Goal: Task Accomplishment & Management: Use online tool/utility

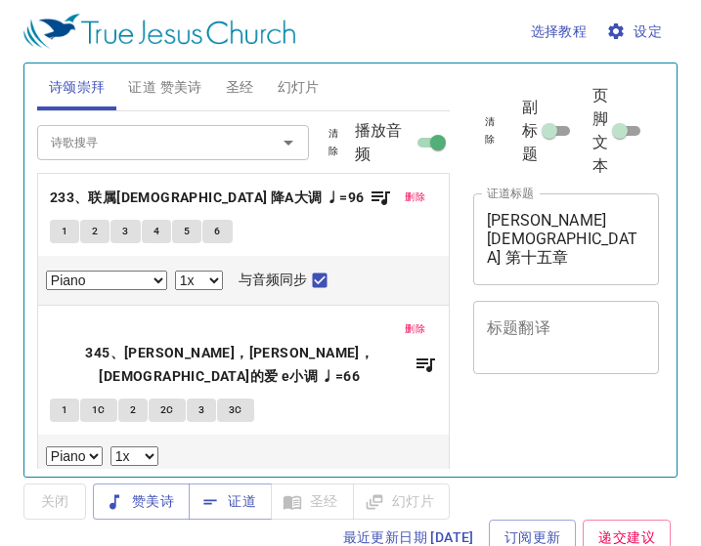
select select "1"
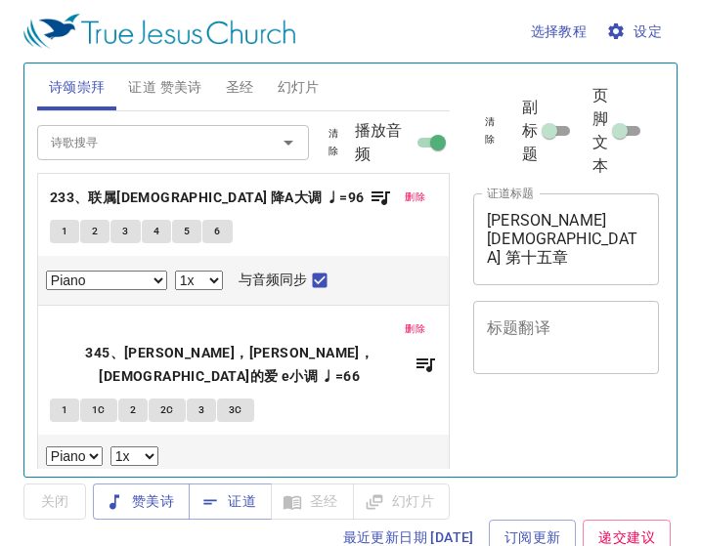
select select "1"
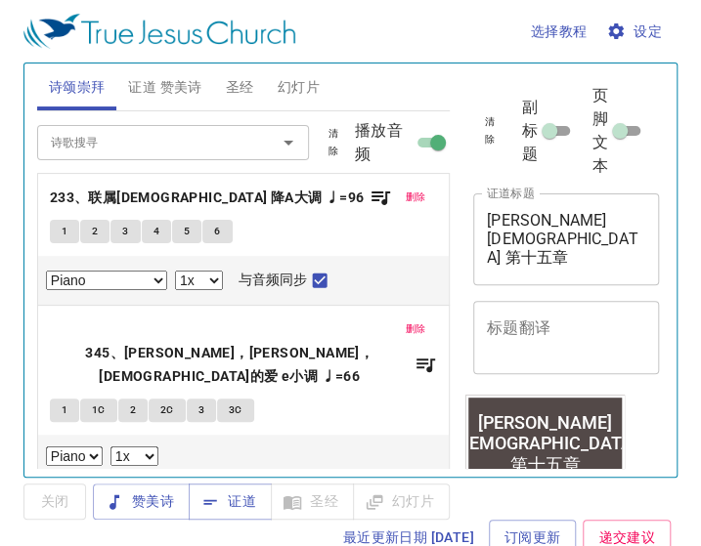
click at [405, 138] on input "播放音频" at bounding box center [438, 146] width 70 height 23
checkbox input "false"
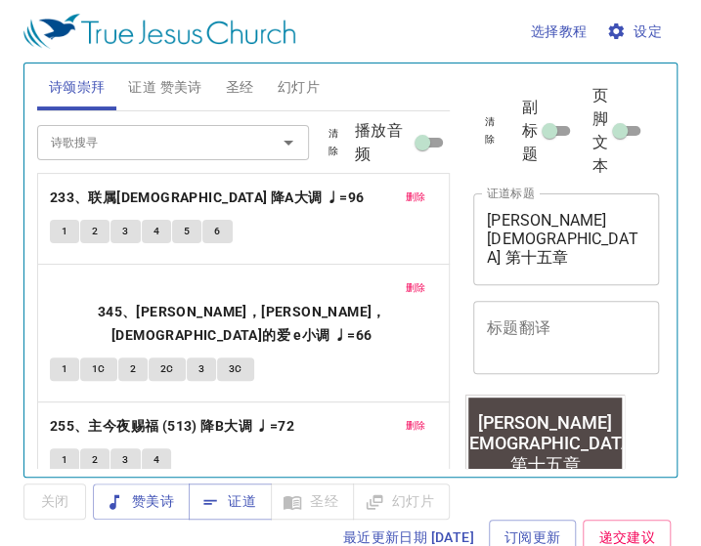
click at [405, 198] on span "删除" at bounding box center [415, 198] width 21 height 18
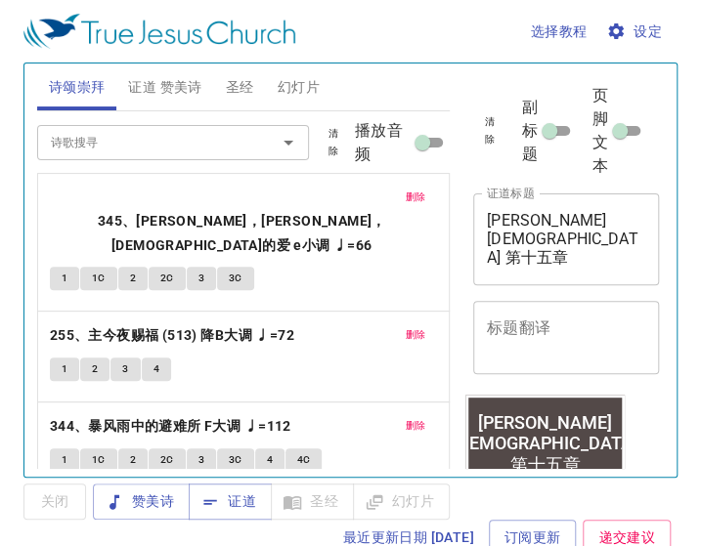
click at [412, 324] on button "删除" at bounding box center [415, 335] width 44 height 23
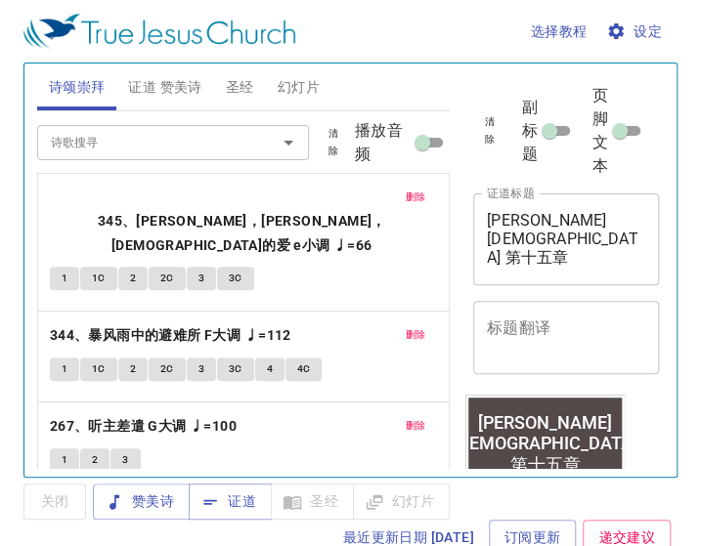
click at [409, 205] on button "删除" at bounding box center [415, 197] width 44 height 23
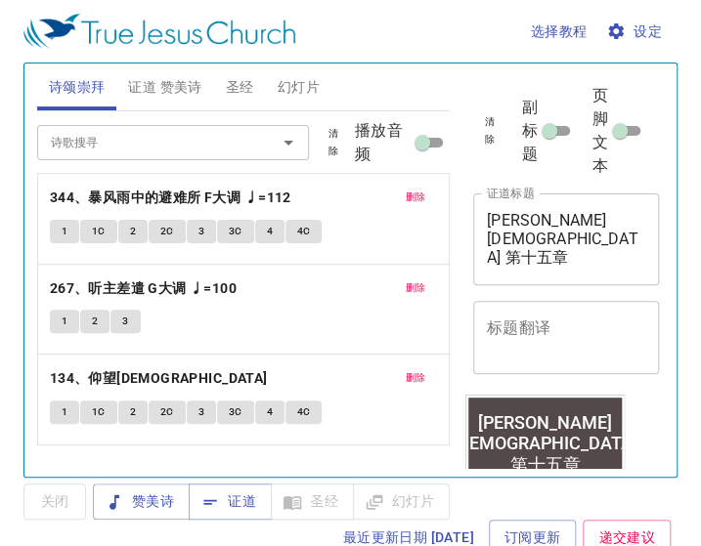
click at [416, 369] on span "删除" at bounding box center [415, 378] width 21 height 18
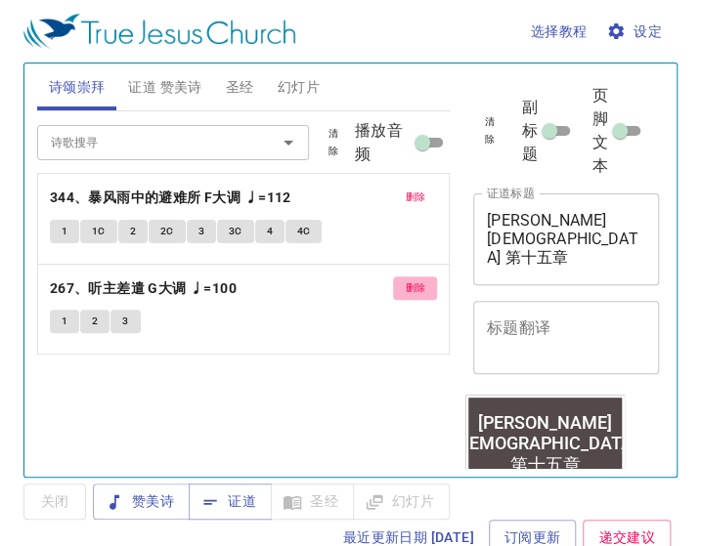
click at [412, 297] on button "删除" at bounding box center [415, 288] width 44 height 23
click at [413, 207] on button "删除" at bounding box center [415, 197] width 44 height 23
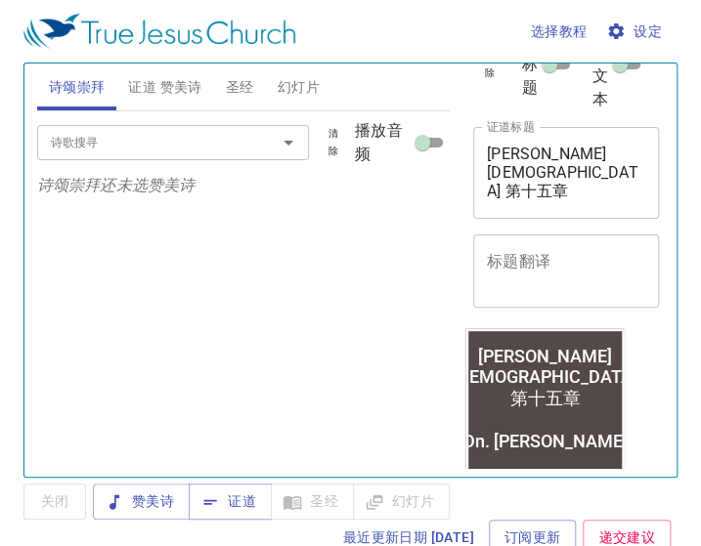
scroll to position [67, 0]
click at [587, 174] on textarea "马可福音 第十五章 Dn. Huang" at bounding box center [566, 172] width 158 height 56
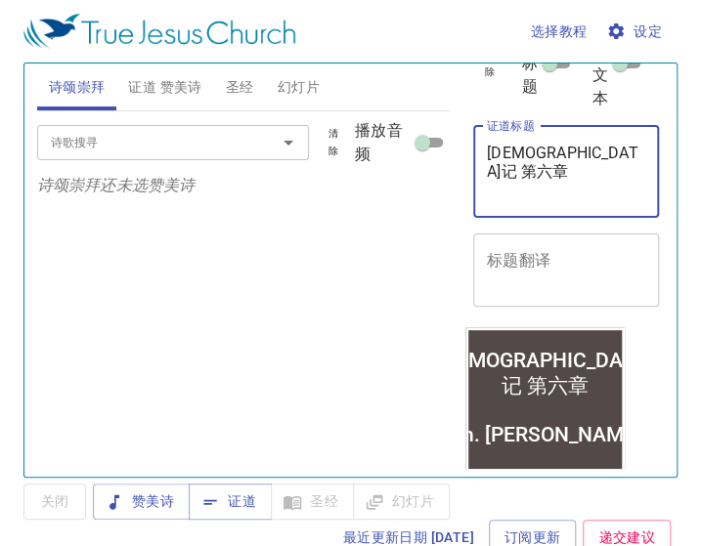
click at [588, 186] on textarea "约伯记 第六章 Dn. Huang" at bounding box center [566, 172] width 158 height 56
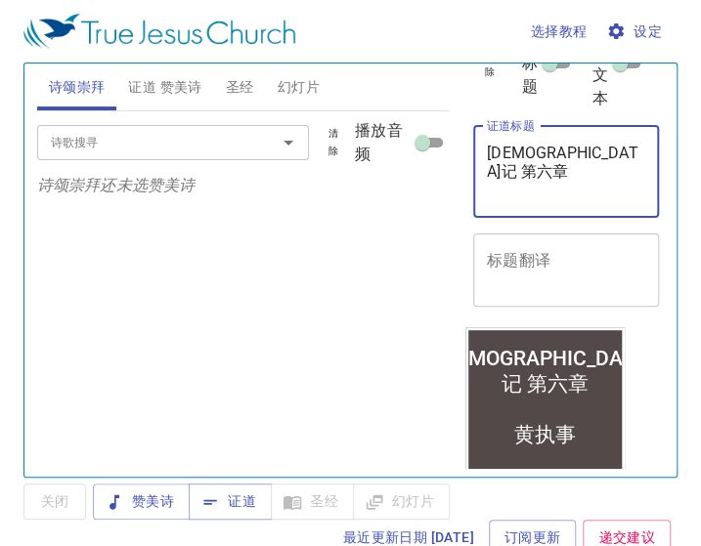
type textarea "[DEMOGRAPHIC_DATA]记 第六章 黄执事"
click at [397, 298] on div "诗歌搜寻 诗歌搜寻 清除 播放音频 诗颂崇拜还未选赞美诗" at bounding box center [243, 285] width 412 height 349
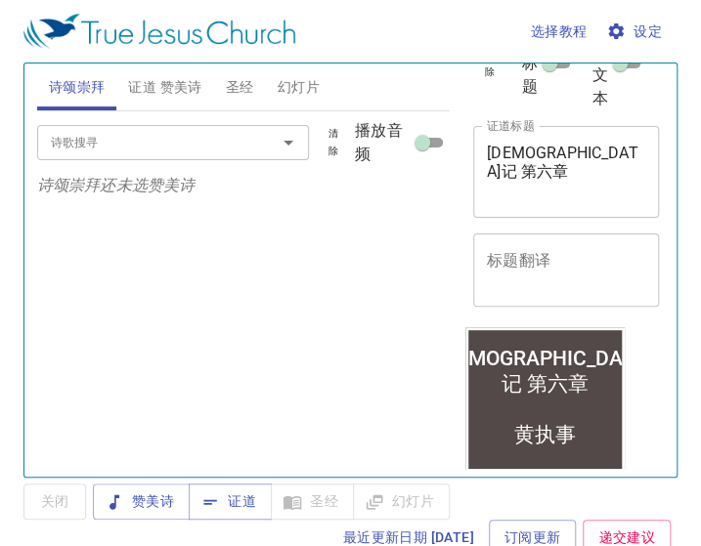
scroll to position [8, 0]
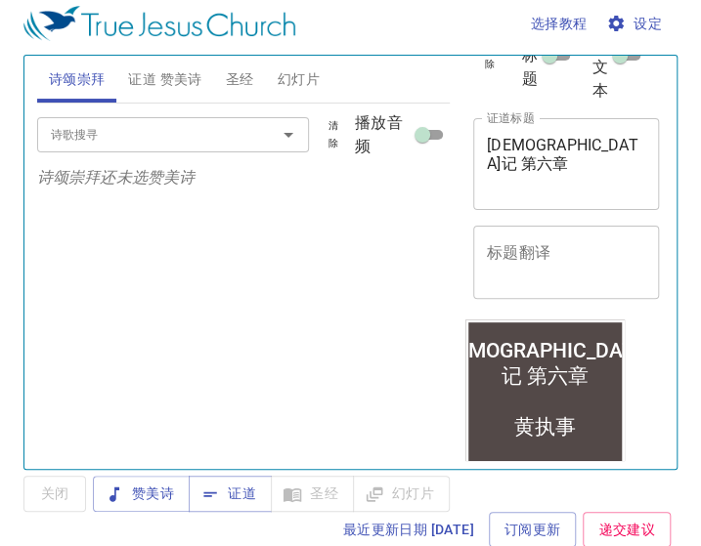
click at [278, 139] on icon "Open" at bounding box center [288, 134] width 23 height 23
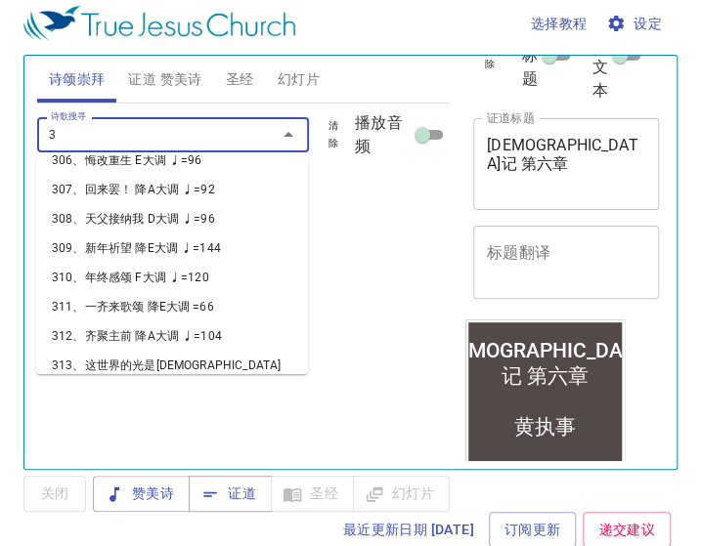
scroll to position [12, 0]
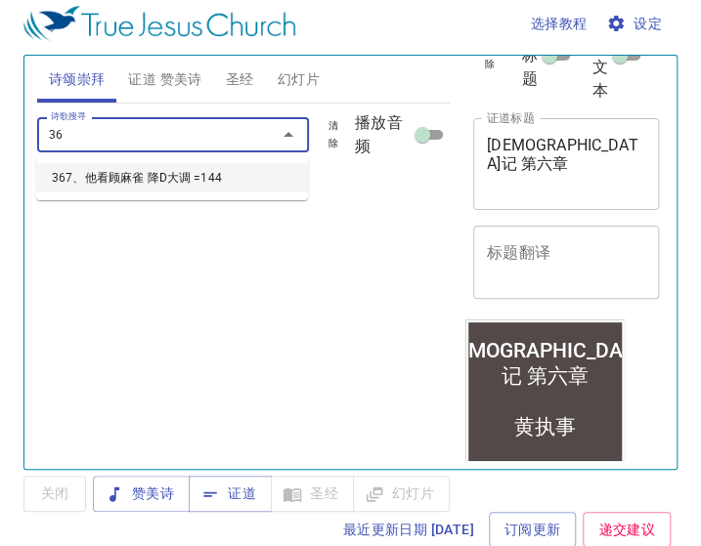
type input "367"
click at [209, 188] on li "367、他看顾麻雀 降D大调 =144" at bounding box center [172, 177] width 272 height 29
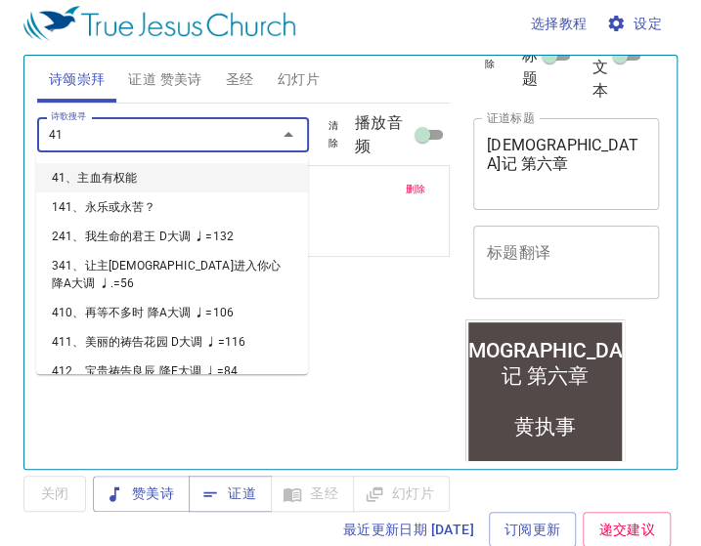
type input "416"
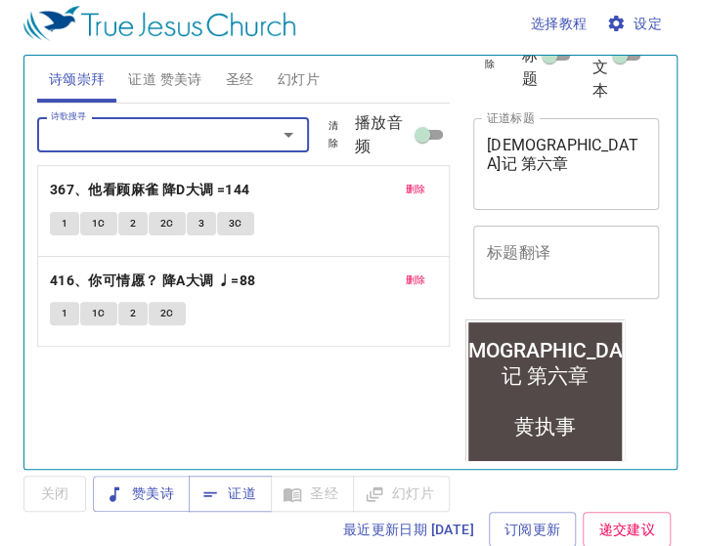
click at [422, 135] on input "播放音频" at bounding box center [422, 138] width 70 height 23
checkbox input "true"
select select "1"
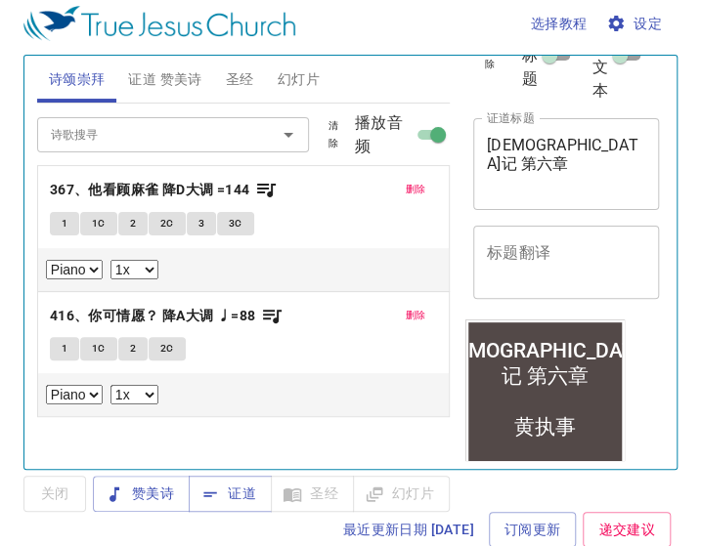
click at [176, 137] on input "诗歌搜寻" at bounding box center [144, 134] width 202 height 22
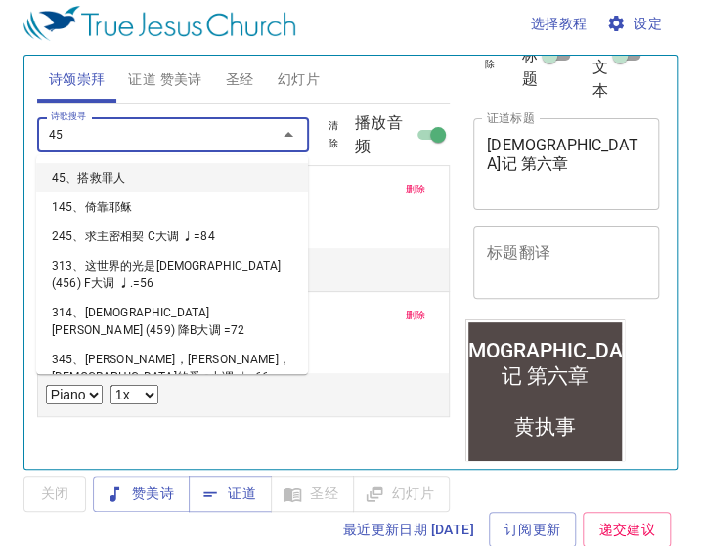
type input "453"
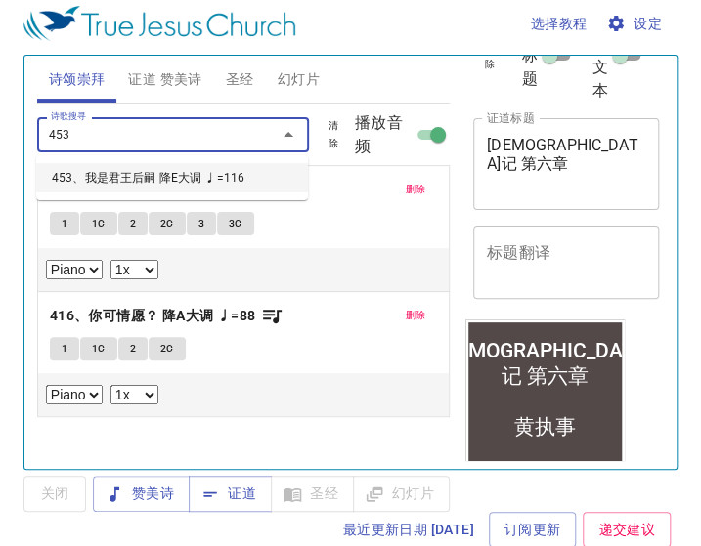
click at [188, 181] on li "453、我是君王后嗣 降E大调 ♩=116" at bounding box center [172, 177] width 272 height 29
select select "1"
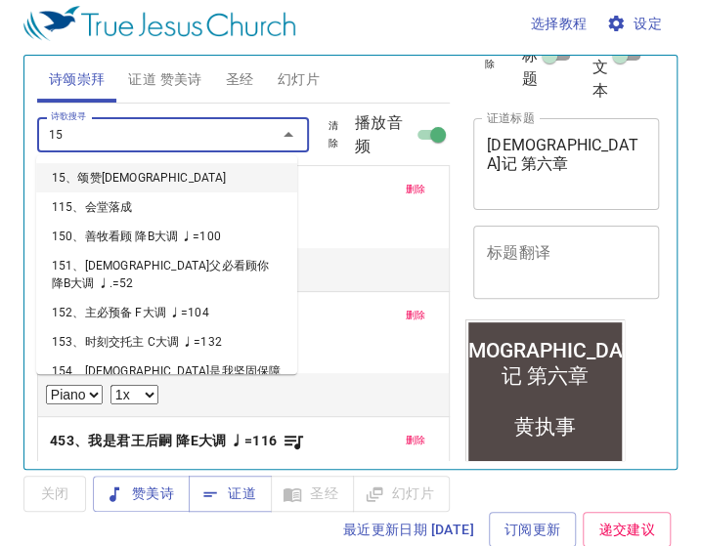
type input "154"
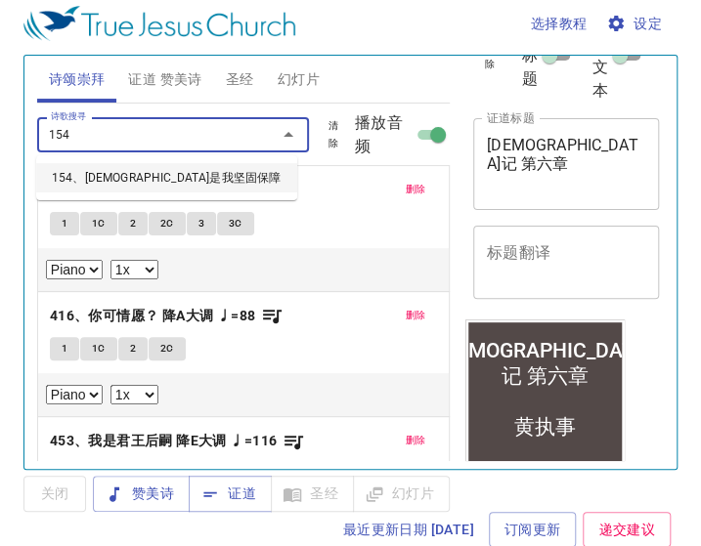
click at [170, 185] on li "154、[DEMOGRAPHIC_DATA]是我坚固保障" at bounding box center [166, 177] width 261 height 29
select select "1"
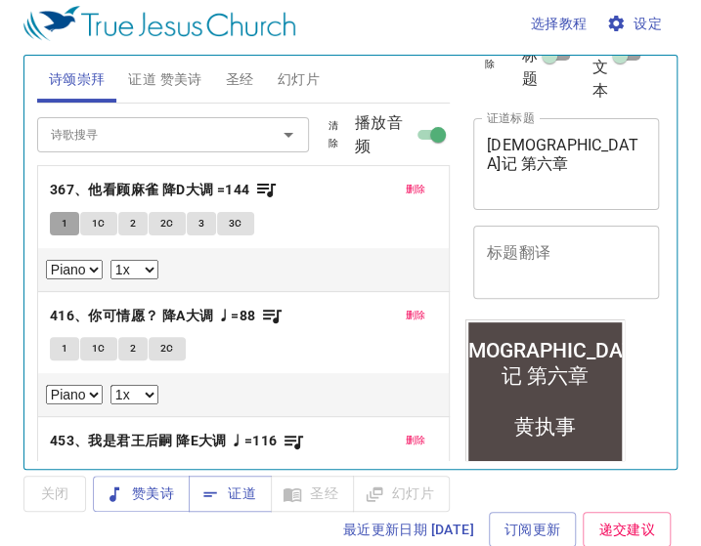
click at [60, 222] on button "1" at bounding box center [64, 223] width 29 height 23
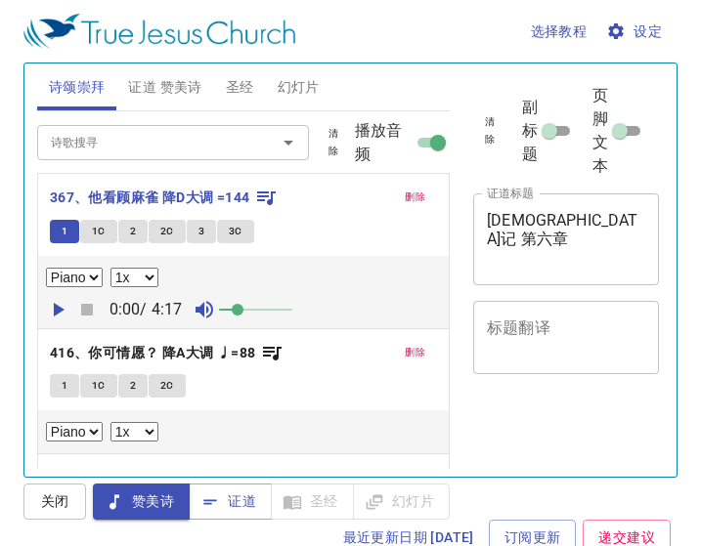
select select "1"
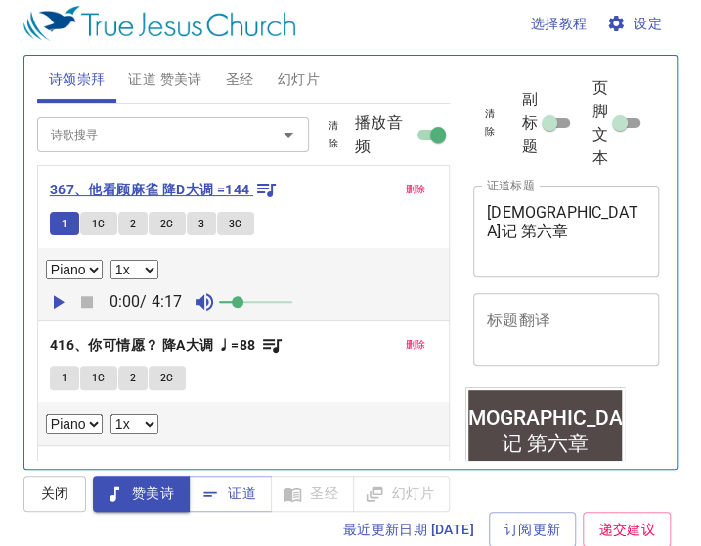
scroll to position [67, 0]
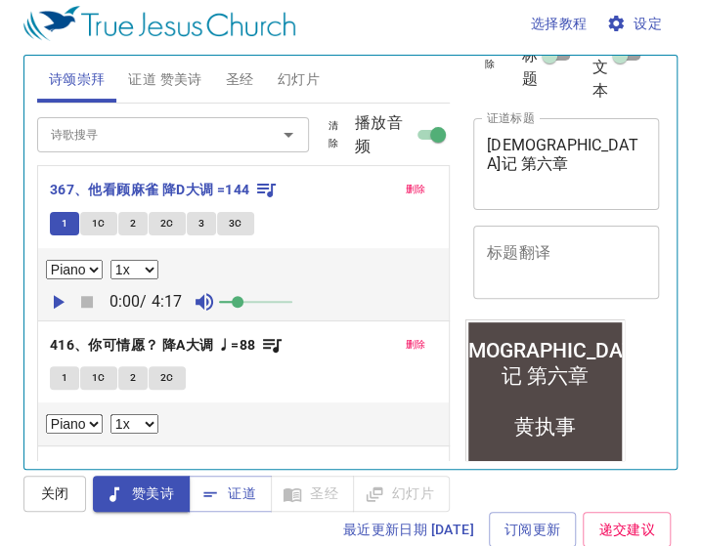
click at [649, 24] on span "设定" at bounding box center [636, 24] width 52 height 24
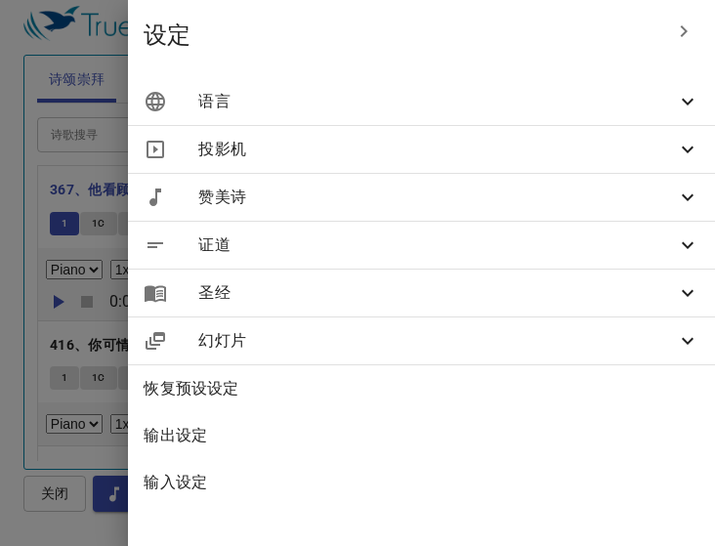
click at [563, 97] on span "语言" at bounding box center [437, 101] width 478 height 23
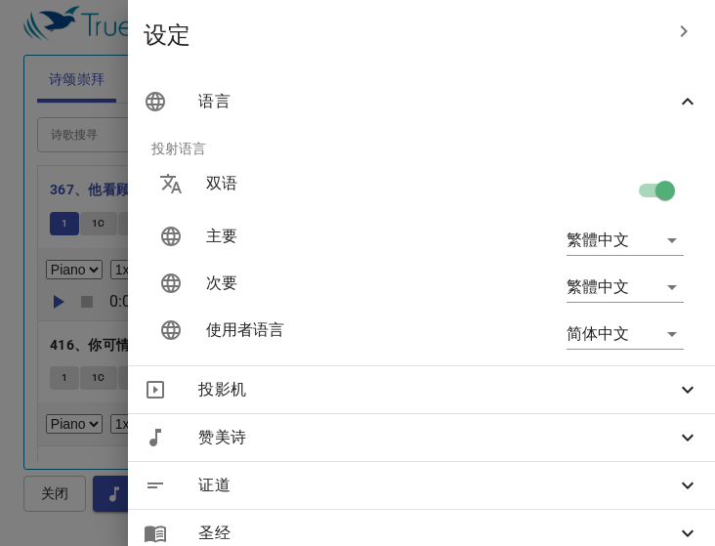
click at [631, 184] on input "checkbox" at bounding box center [665, 194] width 111 height 37
checkbox input "false"
click at [48, 60] on div at bounding box center [357, 273] width 715 height 546
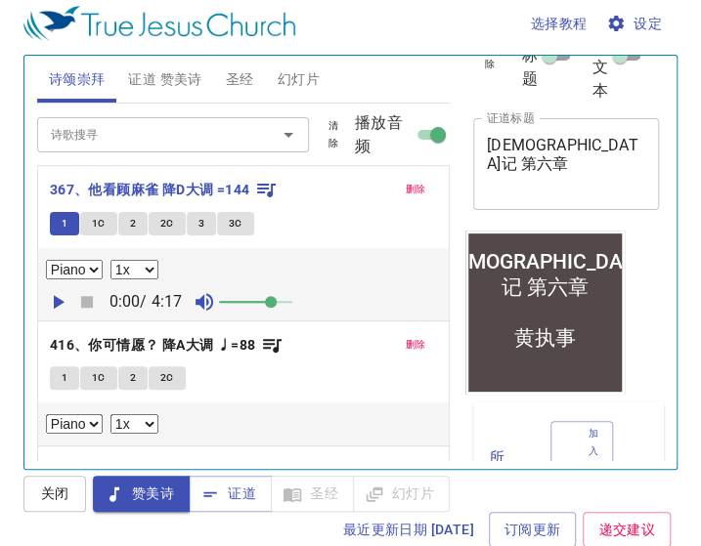
click at [51, 296] on icon "button" at bounding box center [57, 301] width 23 height 23
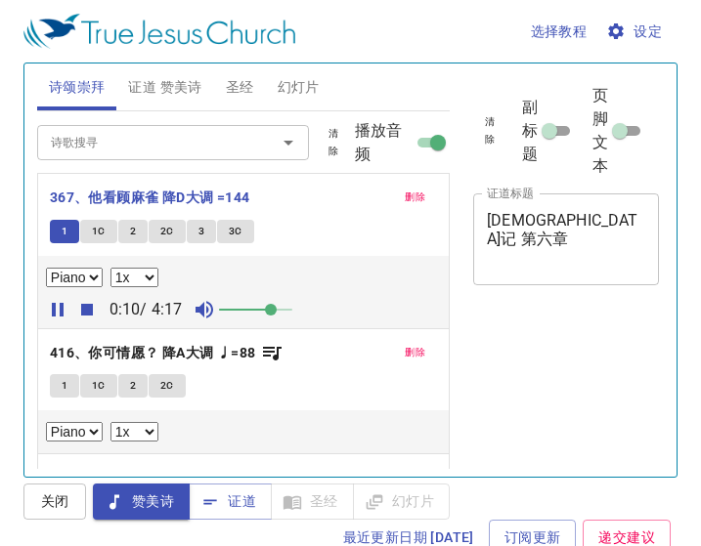
select select "1"
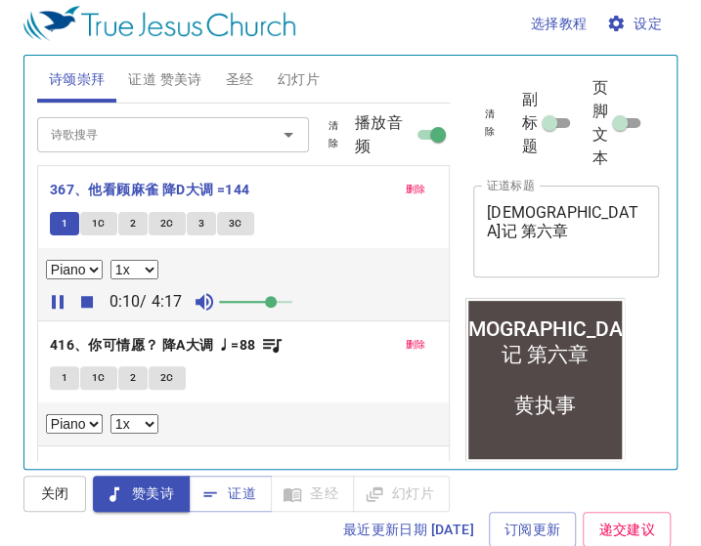
scroll to position [67, 0]
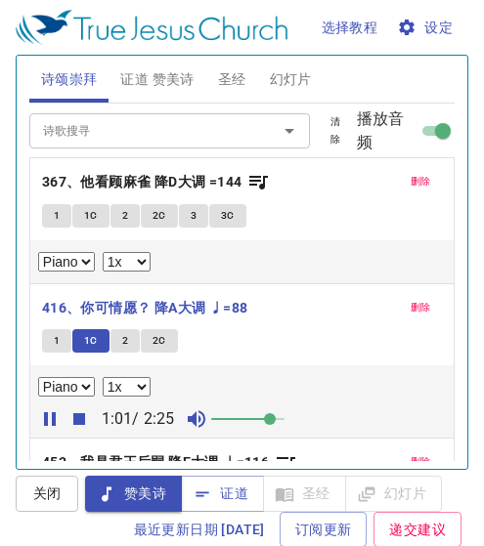
select select "1"
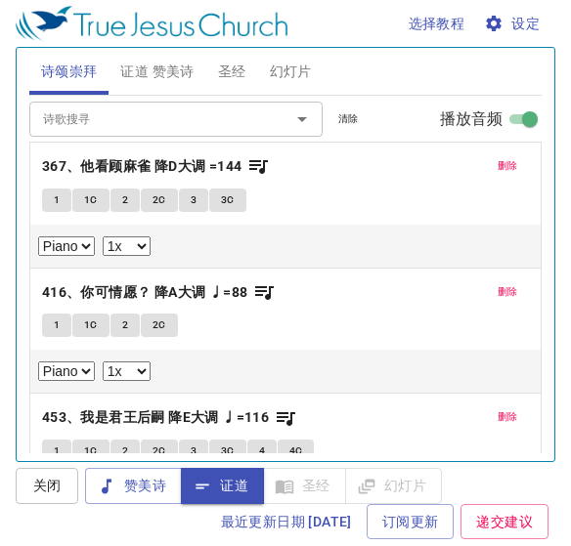
select select "1"
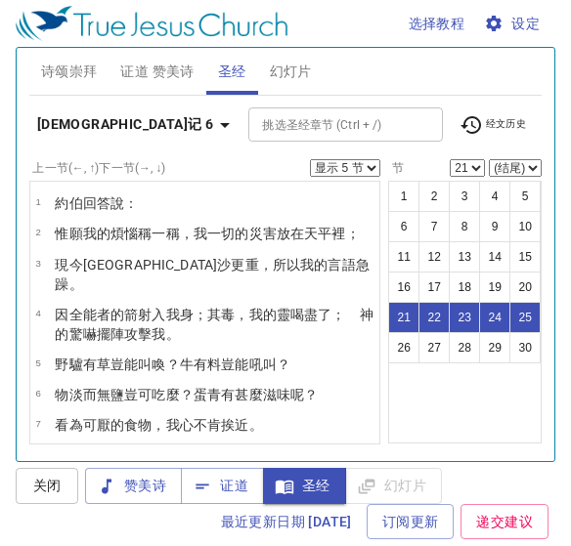
select select "5"
select select "21"
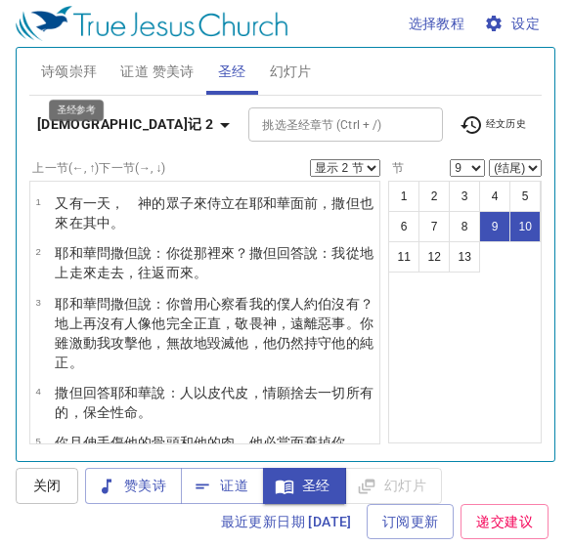
select select "2"
select select "9"
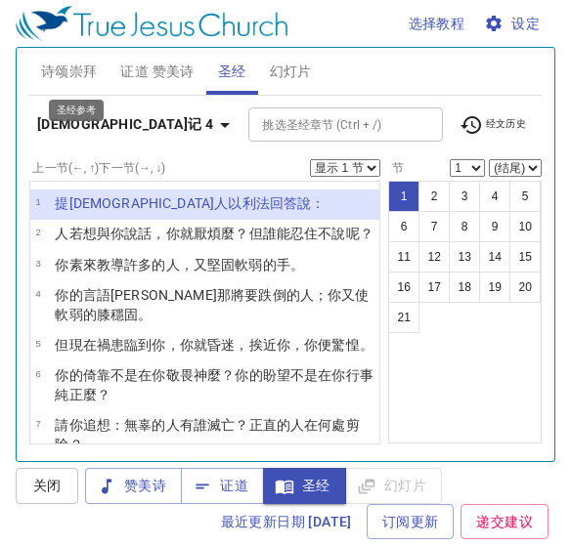
scroll to position [67, 0]
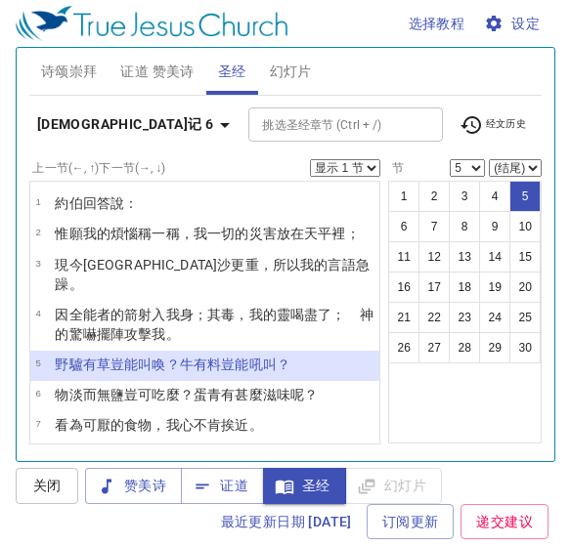
select select "5"
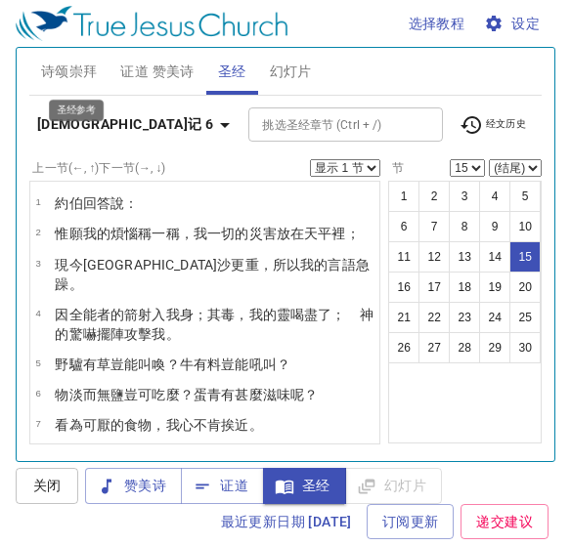
select select "15"
select select "18"
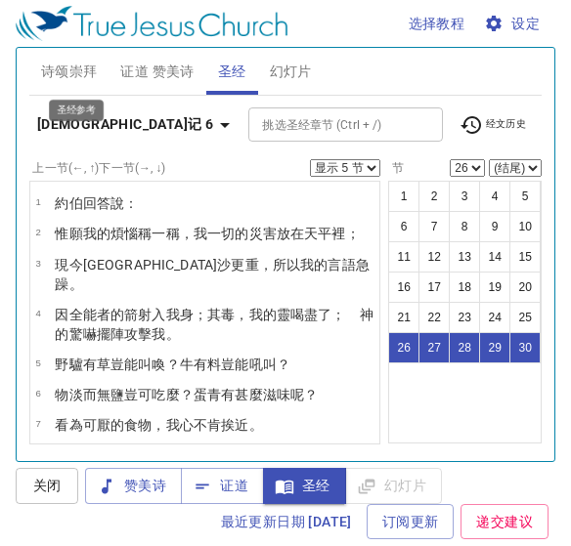
select select "5"
select select "26"
